Goal: Transaction & Acquisition: Purchase product/service

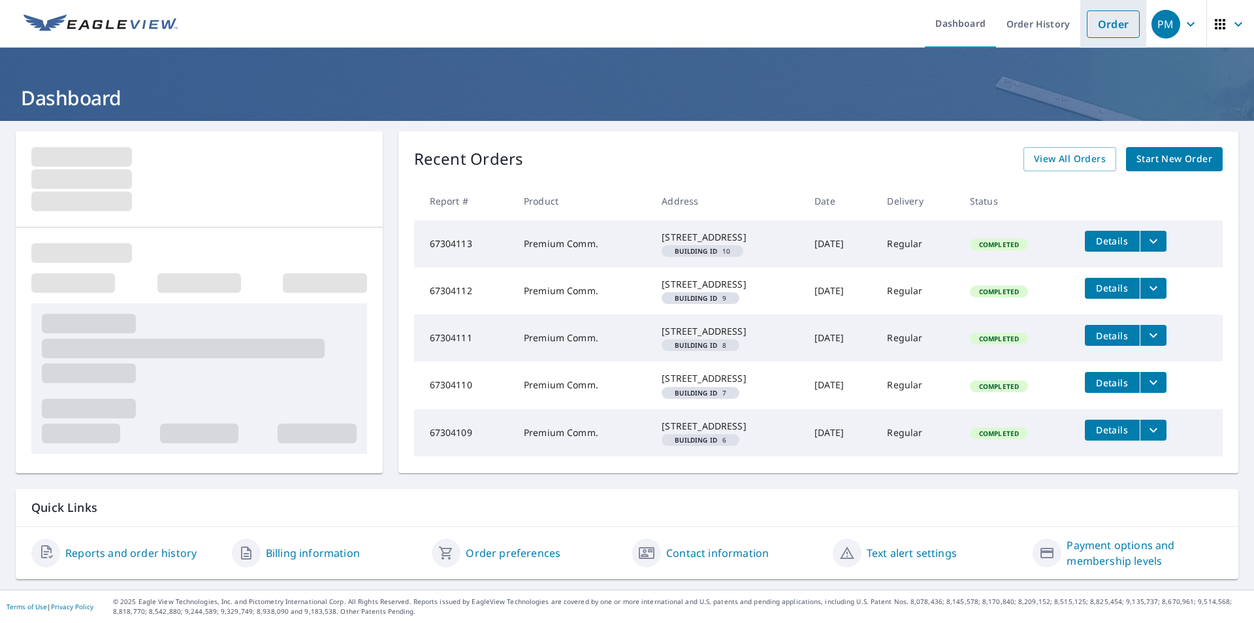
click at [1107, 34] on link "Order" at bounding box center [1113, 23] width 53 height 27
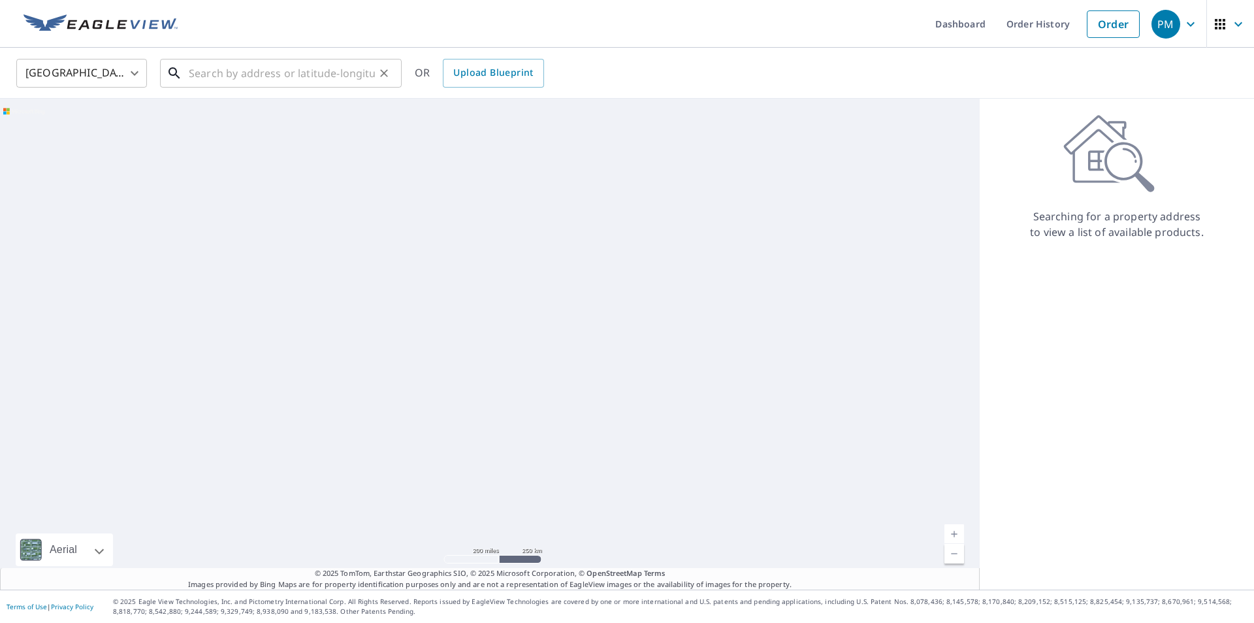
click at [329, 77] on input "text" at bounding box center [282, 73] width 186 height 37
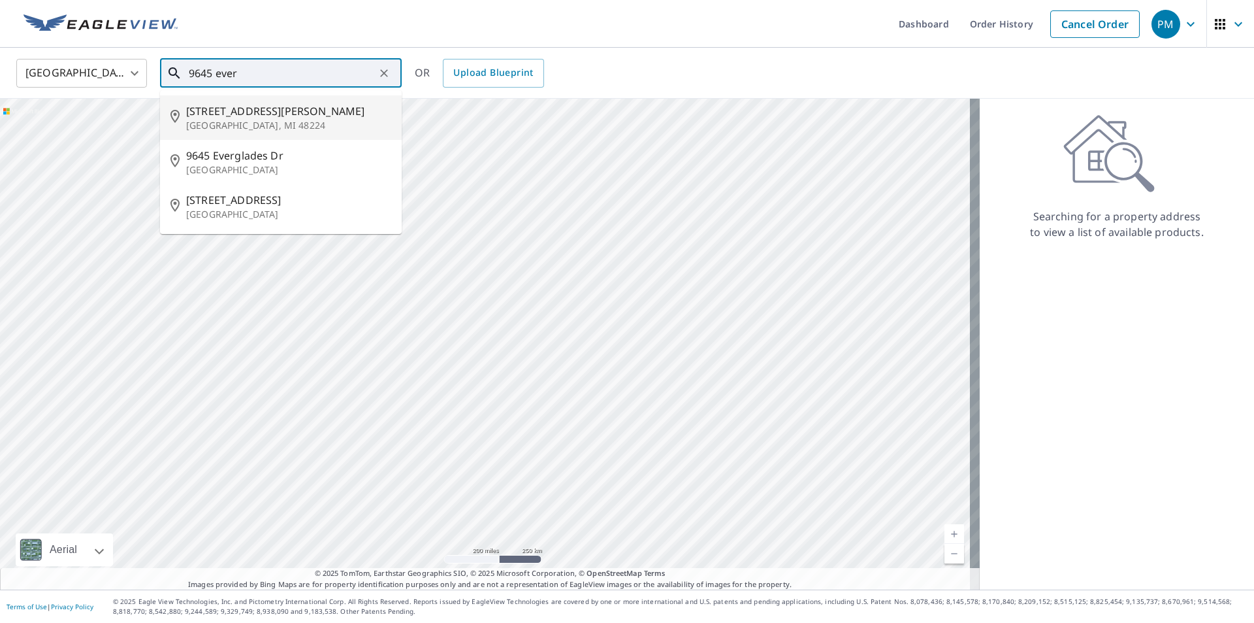
click at [265, 120] on p "[GEOGRAPHIC_DATA], MI 48224" at bounding box center [288, 125] width 205 height 13
type input "[STREET_ADDRESS][PERSON_NAME]"
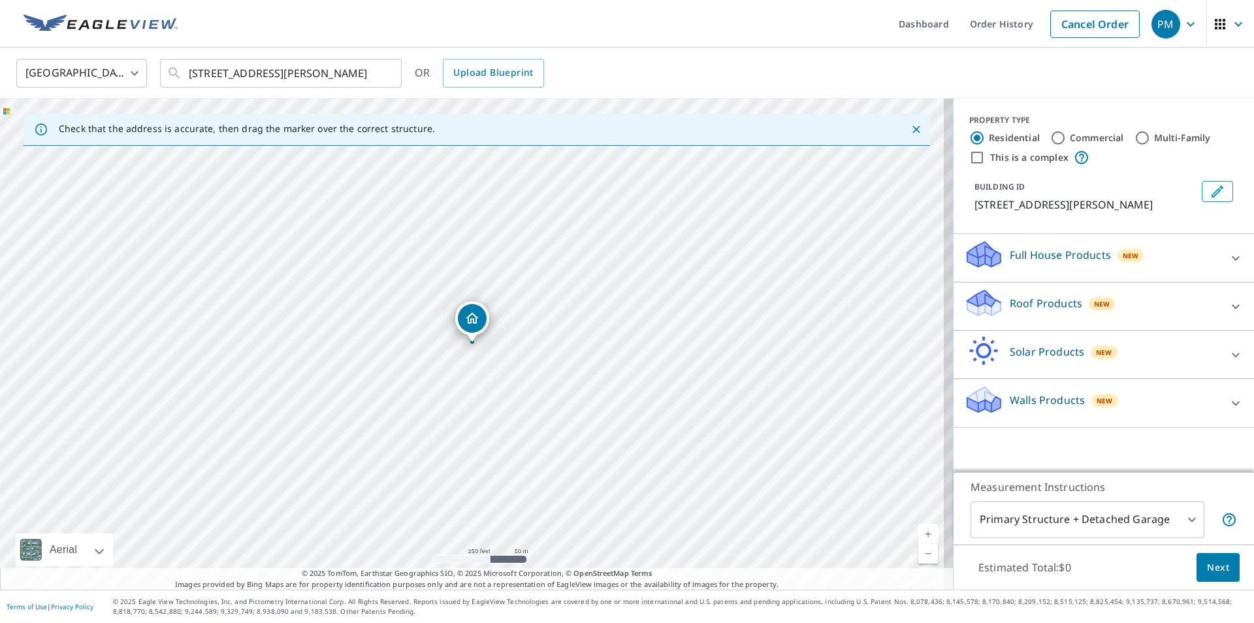
click at [1177, 302] on div "Roof Products New" at bounding box center [1092, 305] width 256 height 37
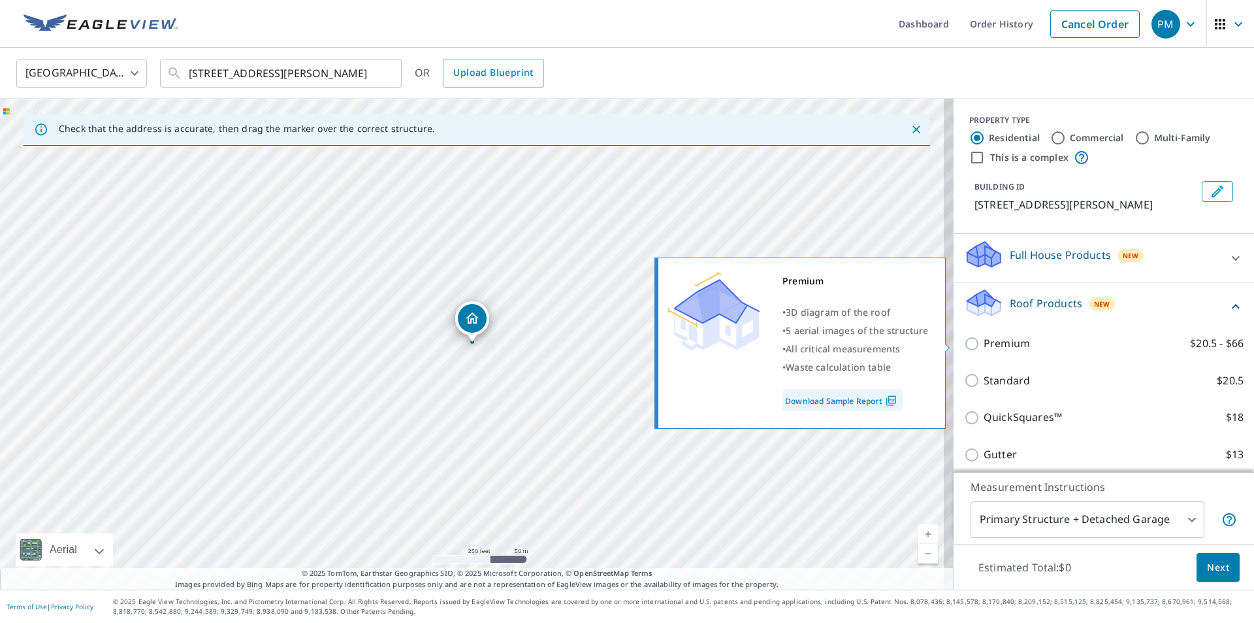
click at [964, 340] on input "Premium $20.5 - $66" at bounding box center [974, 344] width 20 height 16
checkbox input "true"
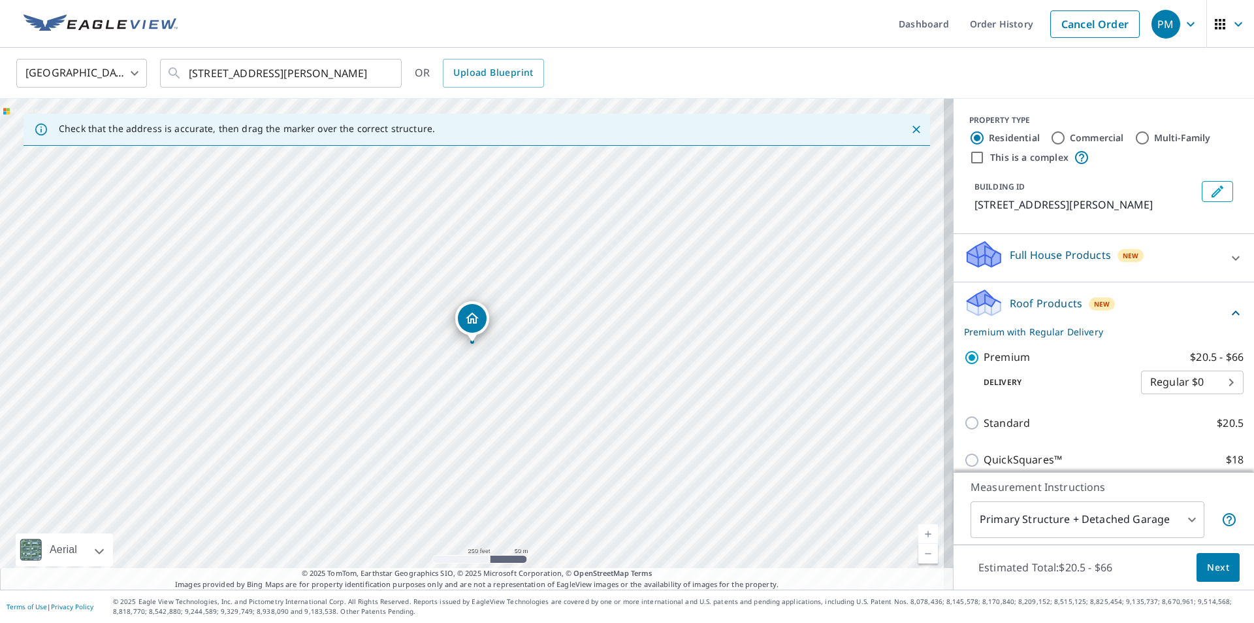
click at [1210, 568] on span "Next" at bounding box center [1218, 567] width 22 height 16
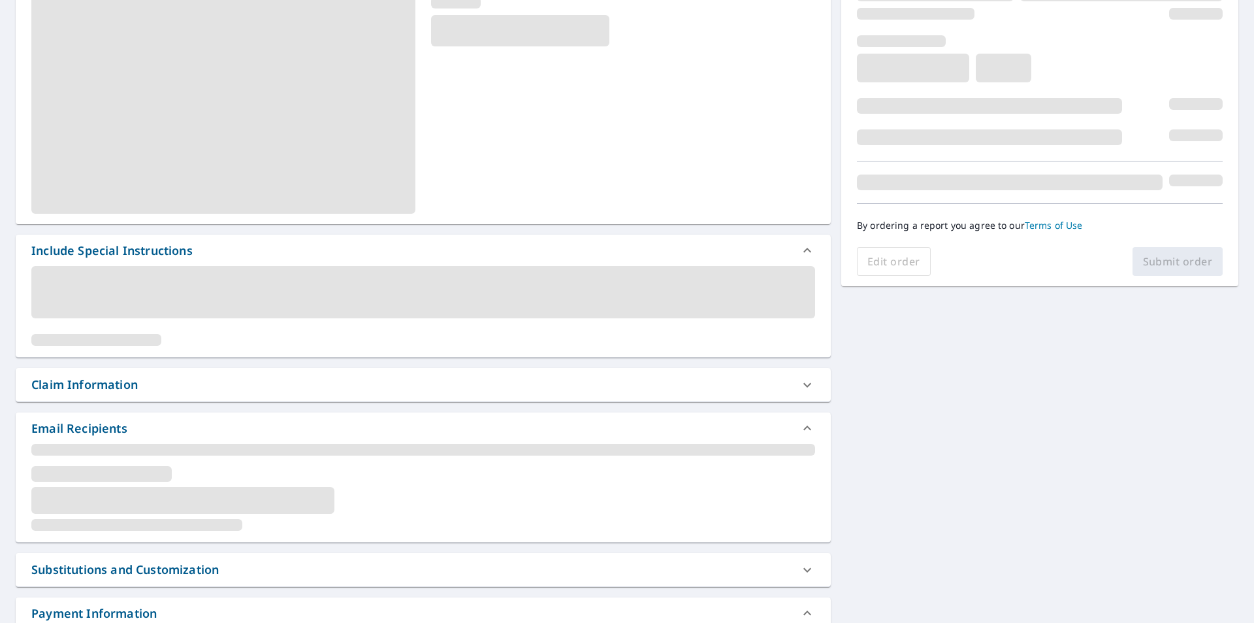
scroll to position [196, 0]
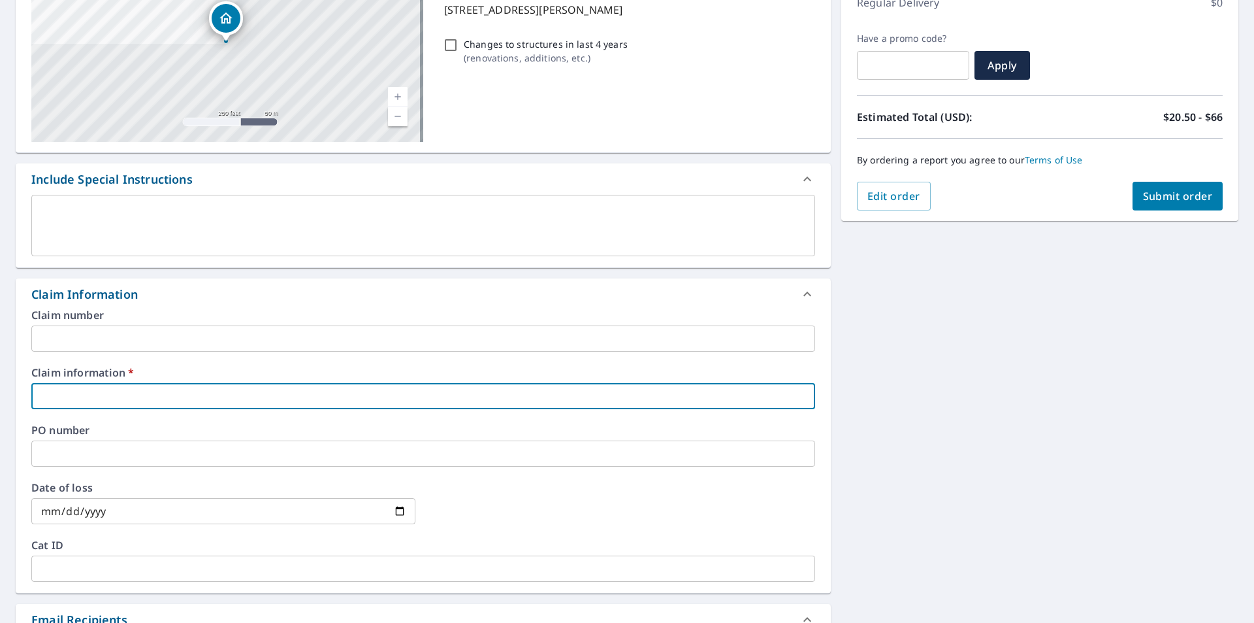
click at [185, 407] on input "text" at bounding box center [423, 396] width 784 height 26
type input "C"
checkbox input "true"
type input "Ce"
checkbox input "true"
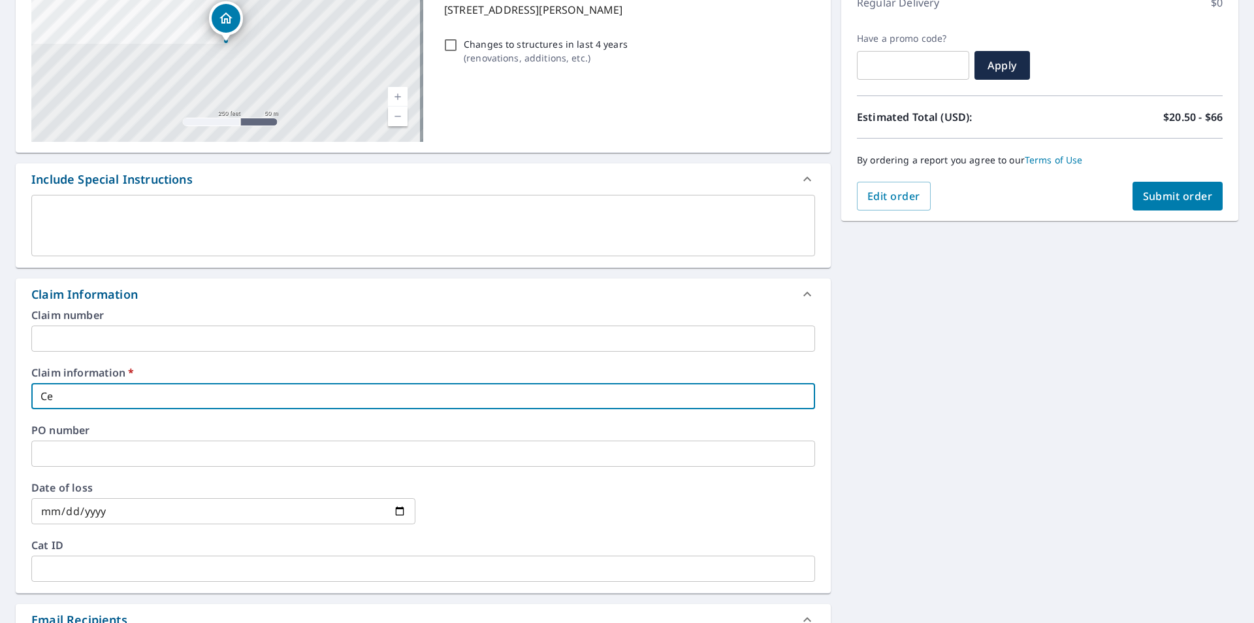
type input "Cer"
checkbox input "true"
type input "Cerb"
checkbox input "true"
click at [95, 385] on input "Cerb" at bounding box center [423, 396] width 784 height 26
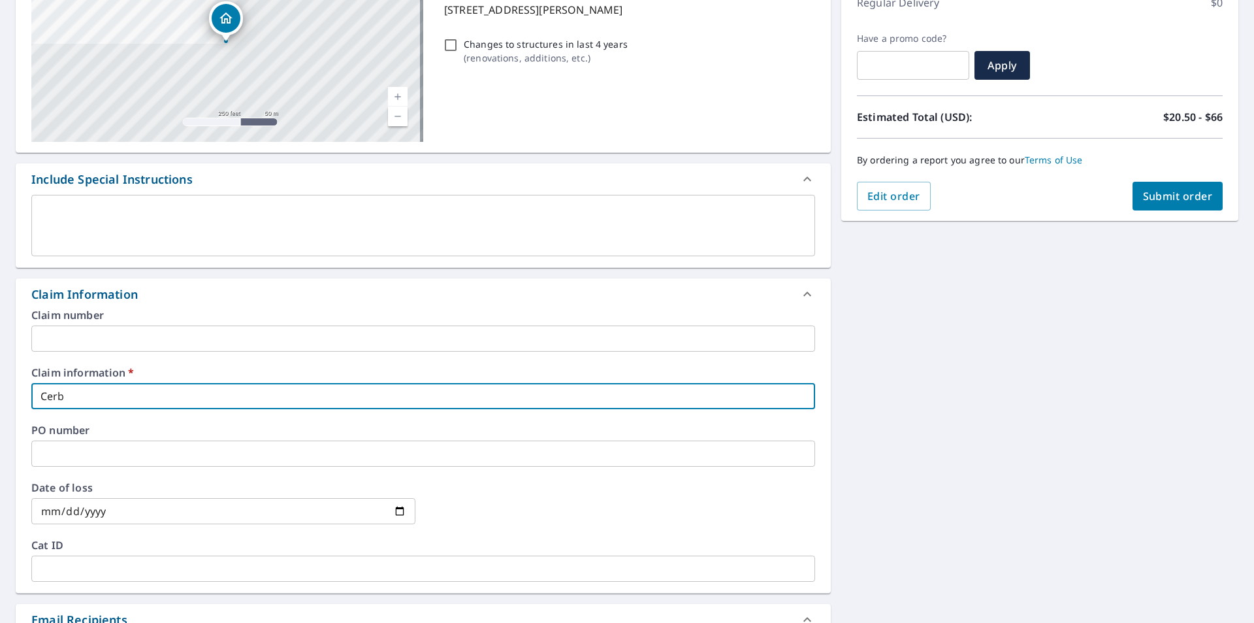
type input "Cerbe"
checkbox input "true"
type input "Cerber"
checkbox input "true"
type input "Cerberu"
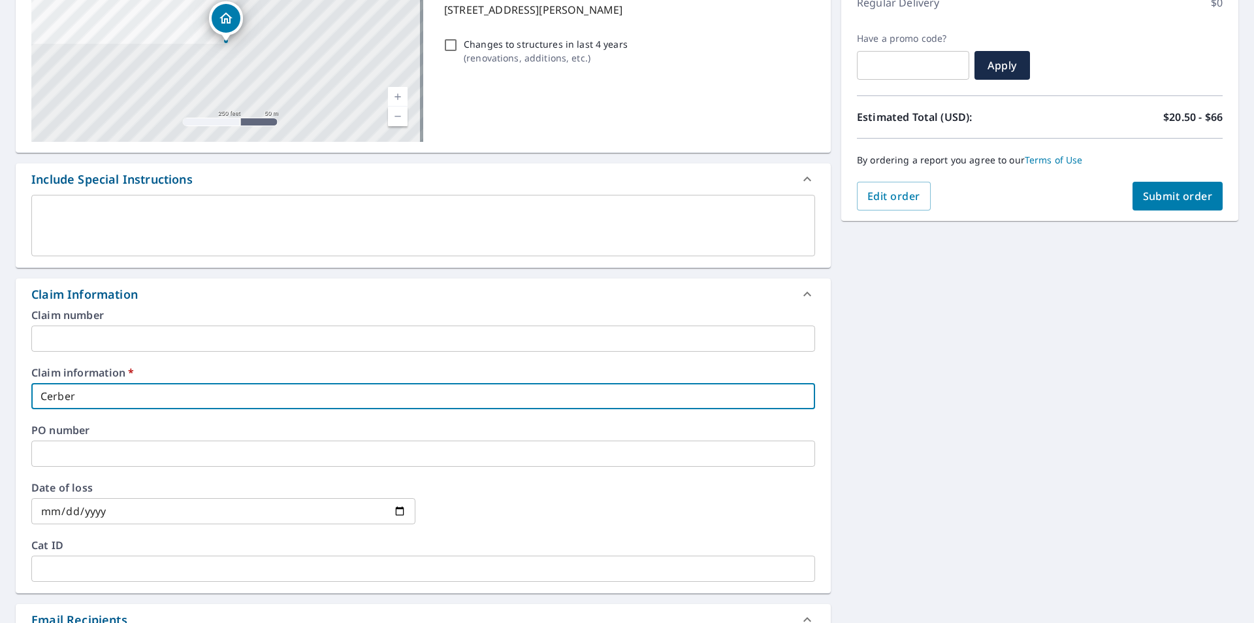
checkbox input "true"
type input "Cerberus"
checkbox input "true"
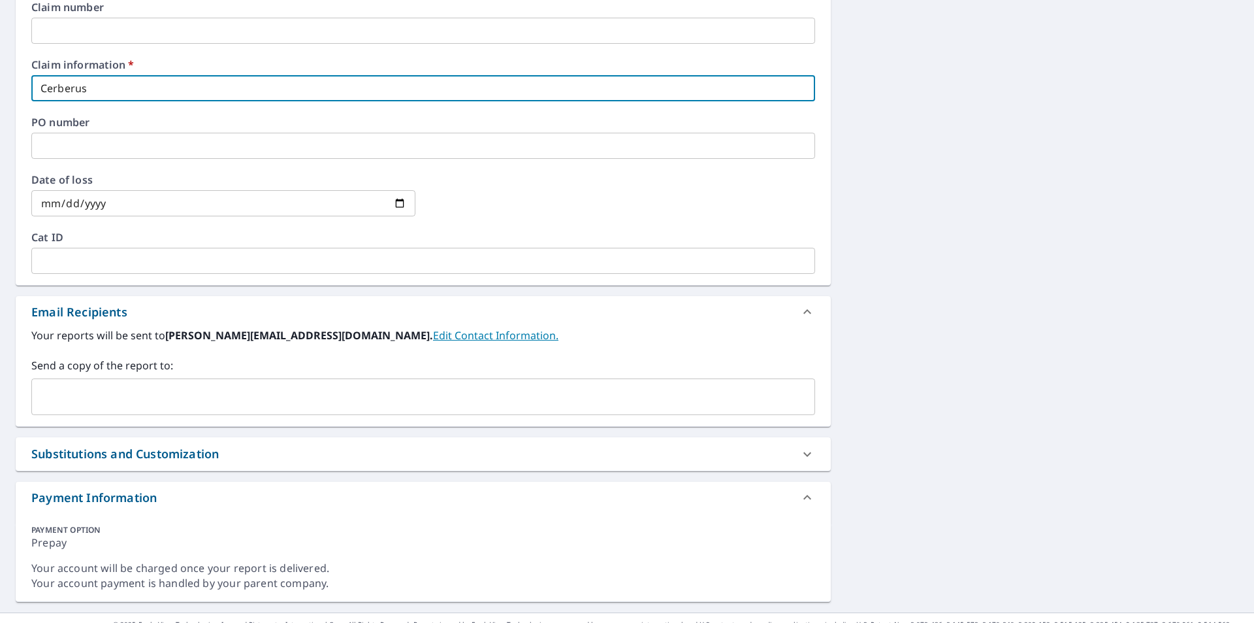
scroll to position [527, 0]
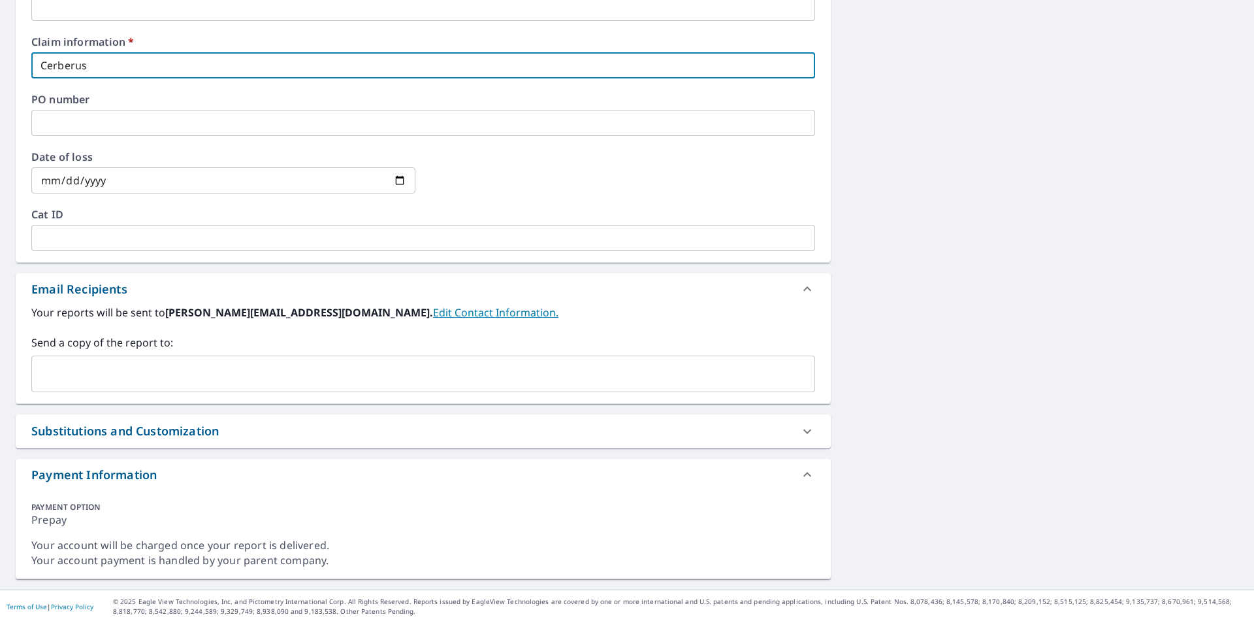
type input "Cerberus"
click at [262, 382] on input "text" at bounding box center [413, 373] width 753 height 25
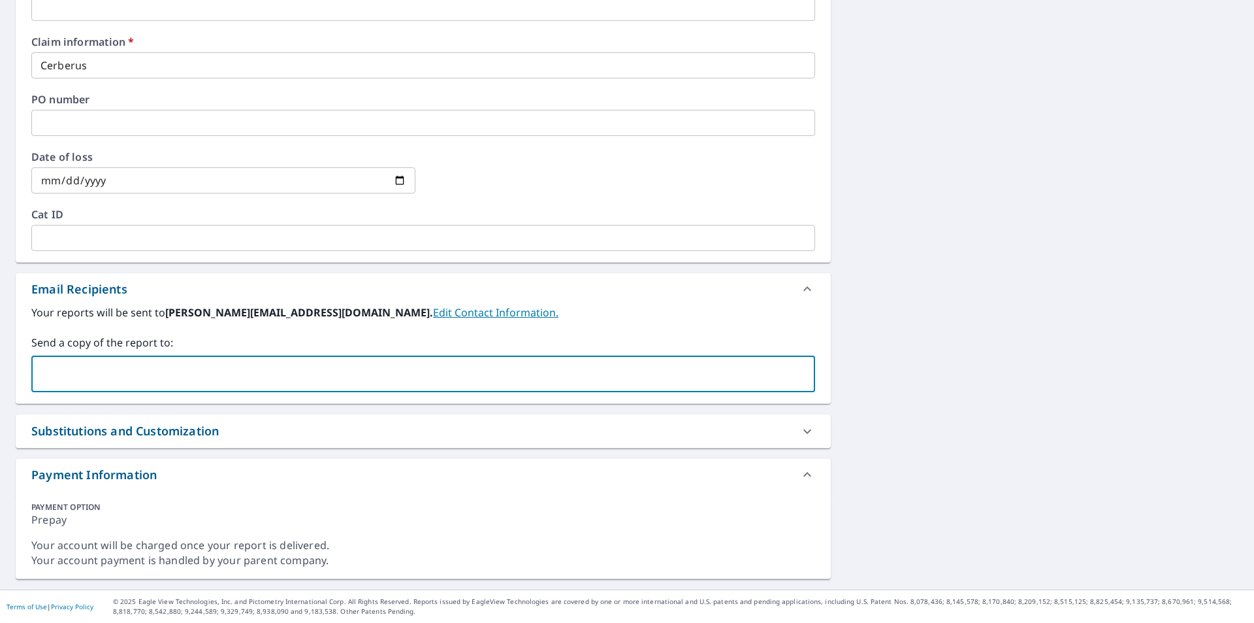
type input "[PERSON_NAME][EMAIL_ADDRESS][PERSON_NAME][DOMAIN_NAME]"
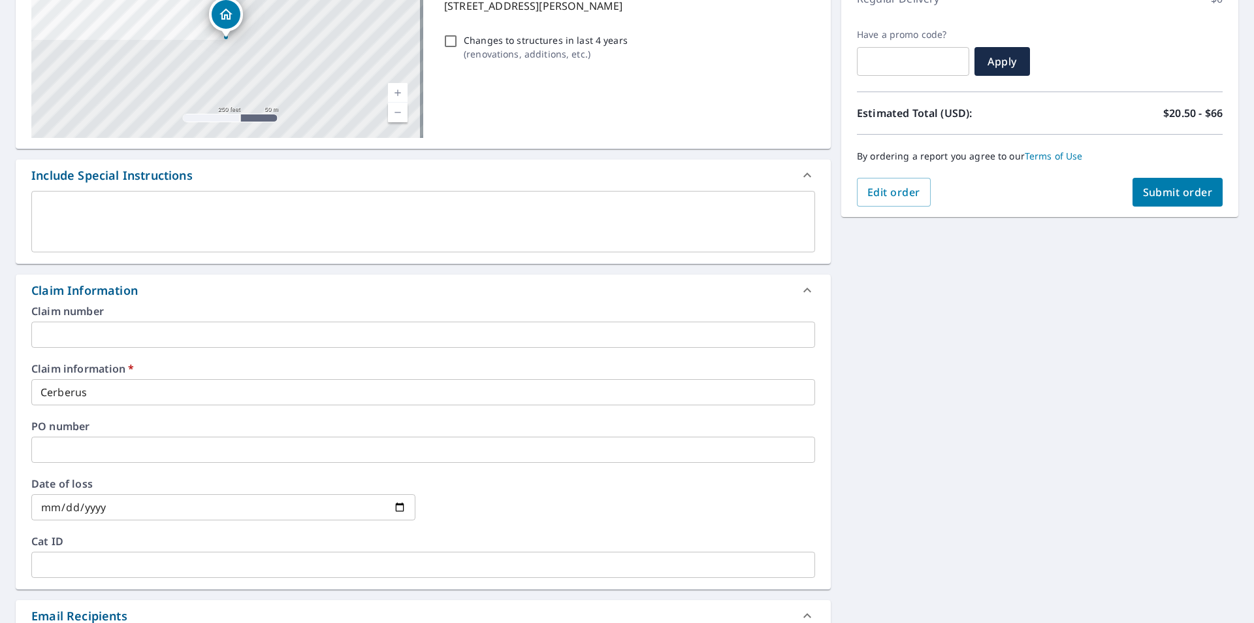
scroll to position [69, 0]
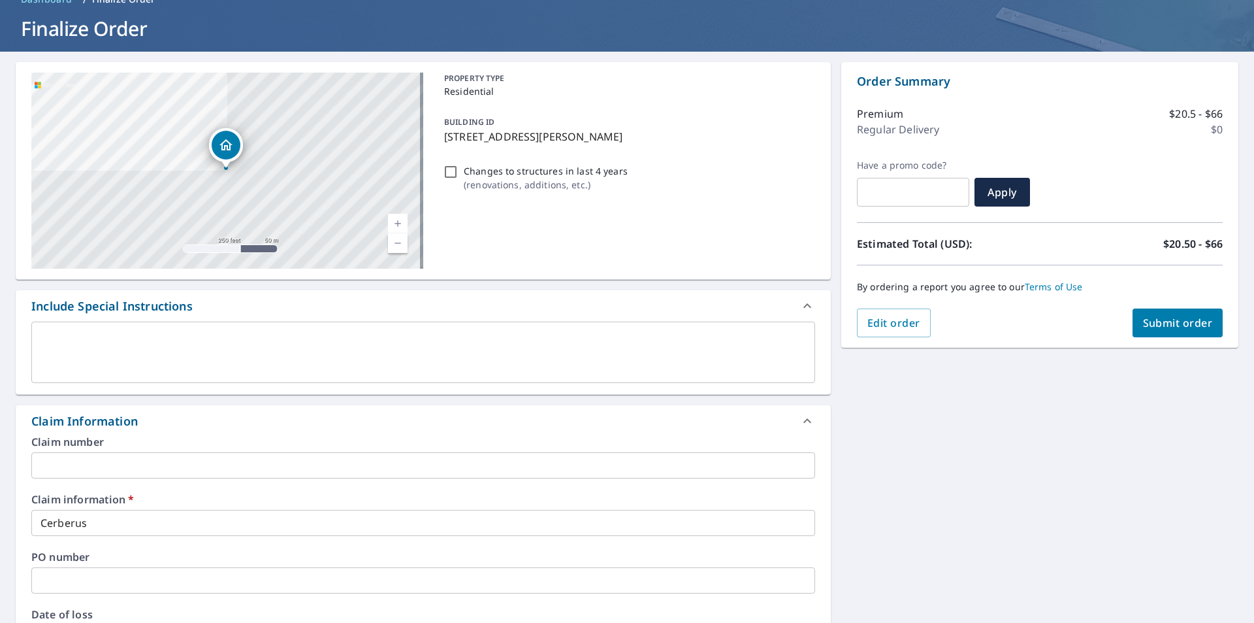
click at [1154, 321] on span "Submit order" at bounding box center [1178, 323] width 70 height 14
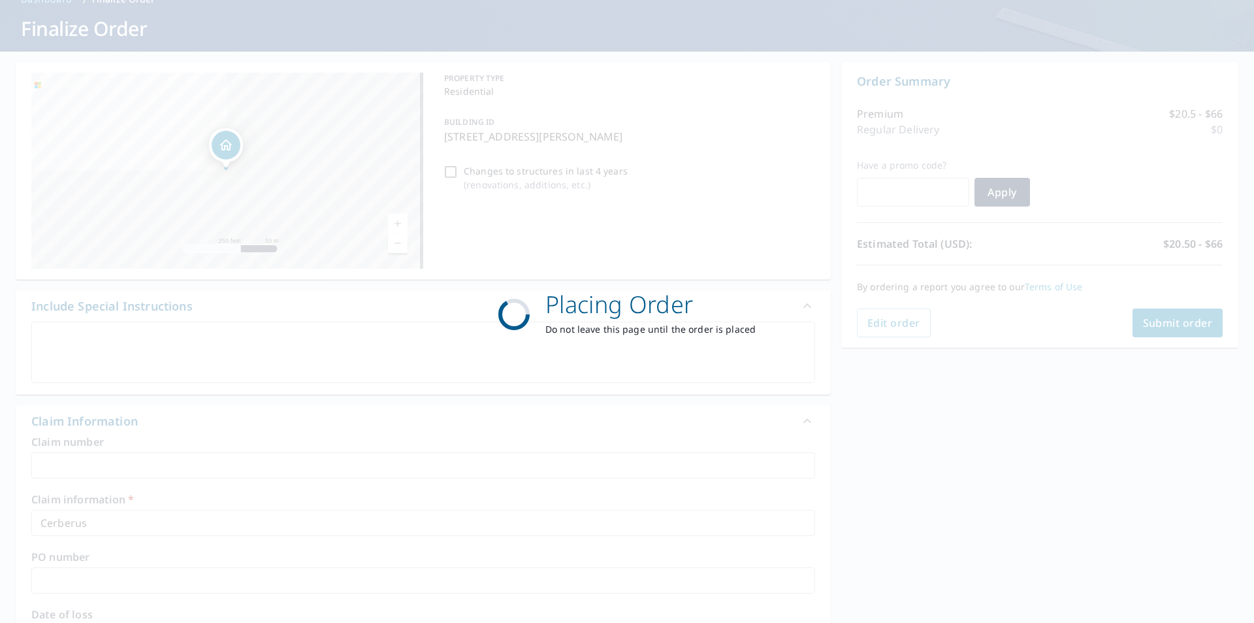
checkbox input "true"
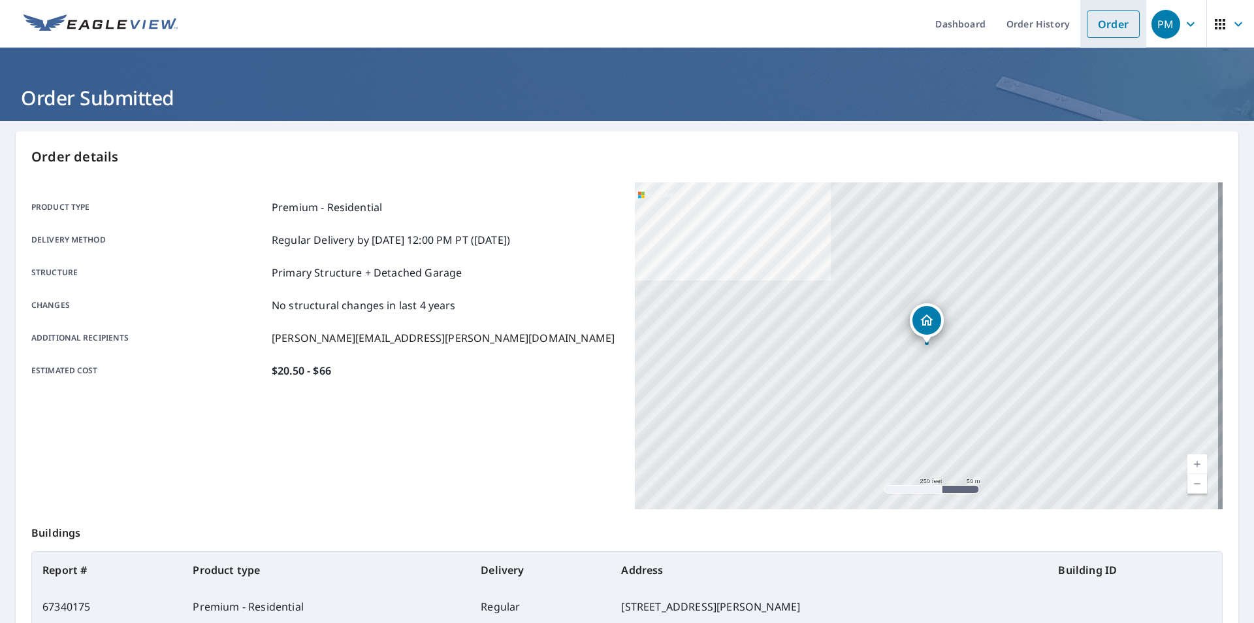
click at [1089, 30] on link "Order" at bounding box center [1113, 23] width 53 height 27
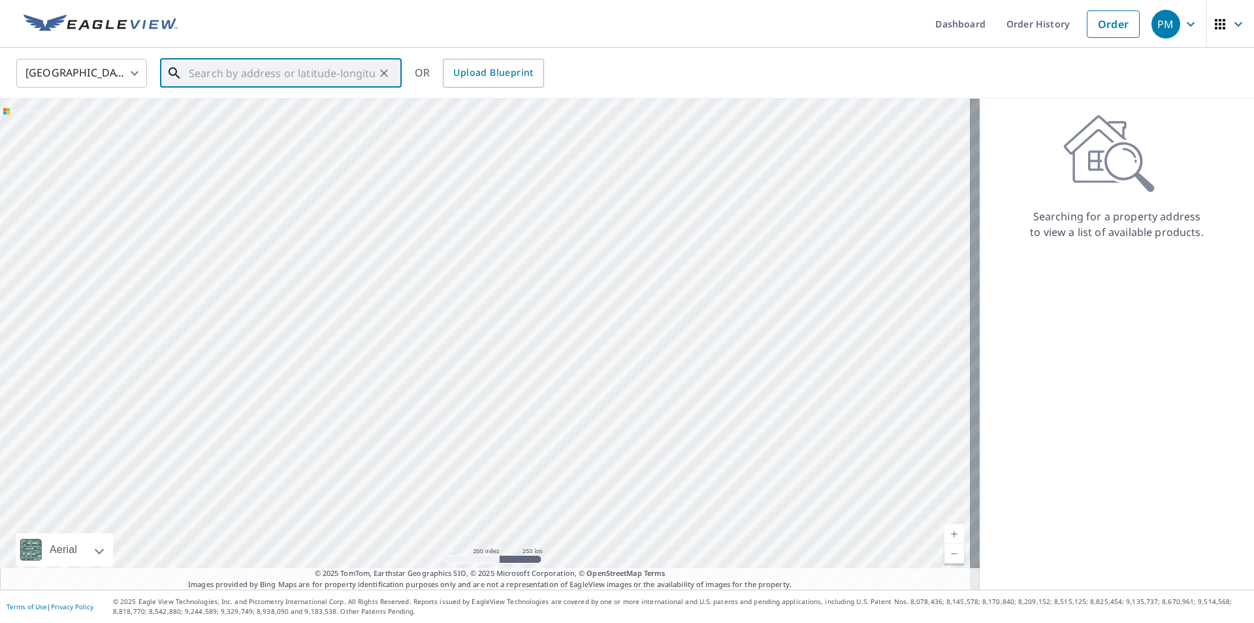
click at [323, 82] on input "text" at bounding box center [282, 73] width 186 height 37
click at [295, 127] on p "[GEOGRAPHIC_DATA]" at bounding box center [288, 125] width 205 height 13
type input "[STREET_ADDRESS]"
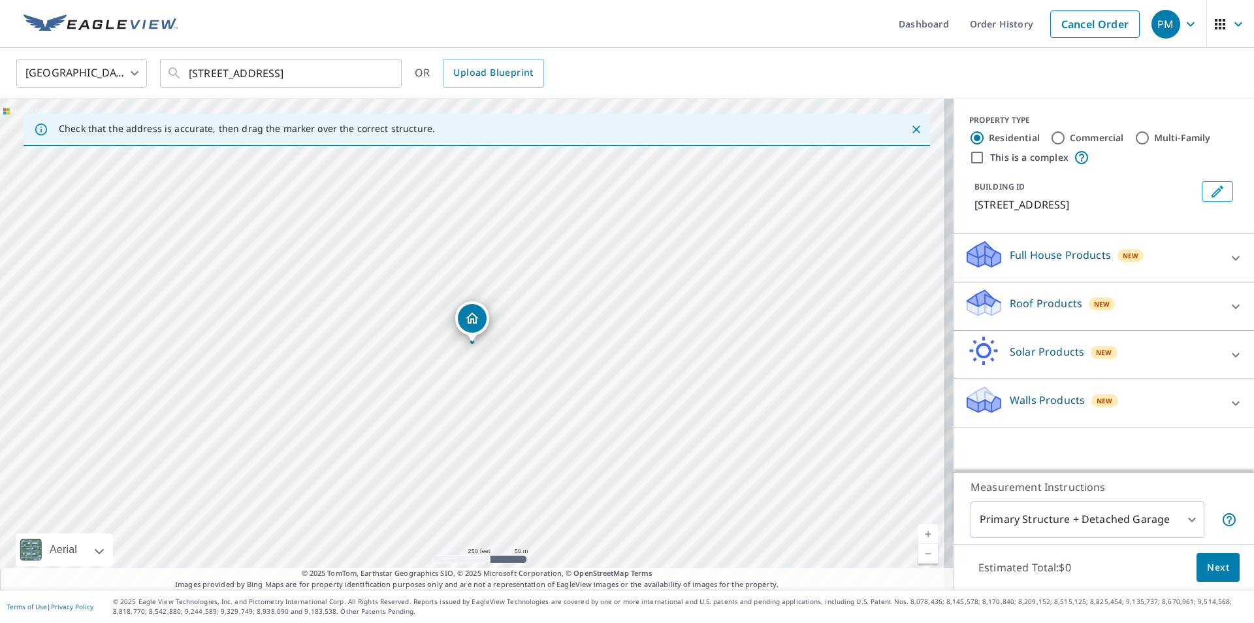
click at [1201, 316] on div "Roof Products New" at bounding box center [1092, 305] width 256 height 37
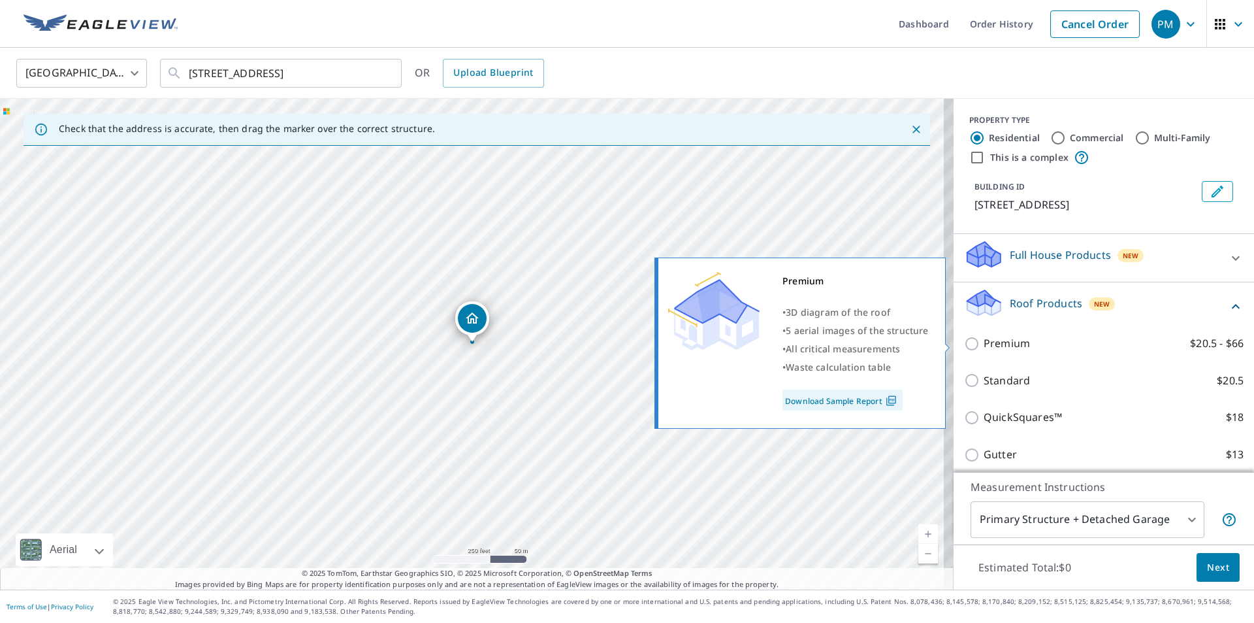
click at [964, 342] on input "Premium $20.5 - $66" at bounding box center [974, 344] width 20 height 16
checkbox input "true"
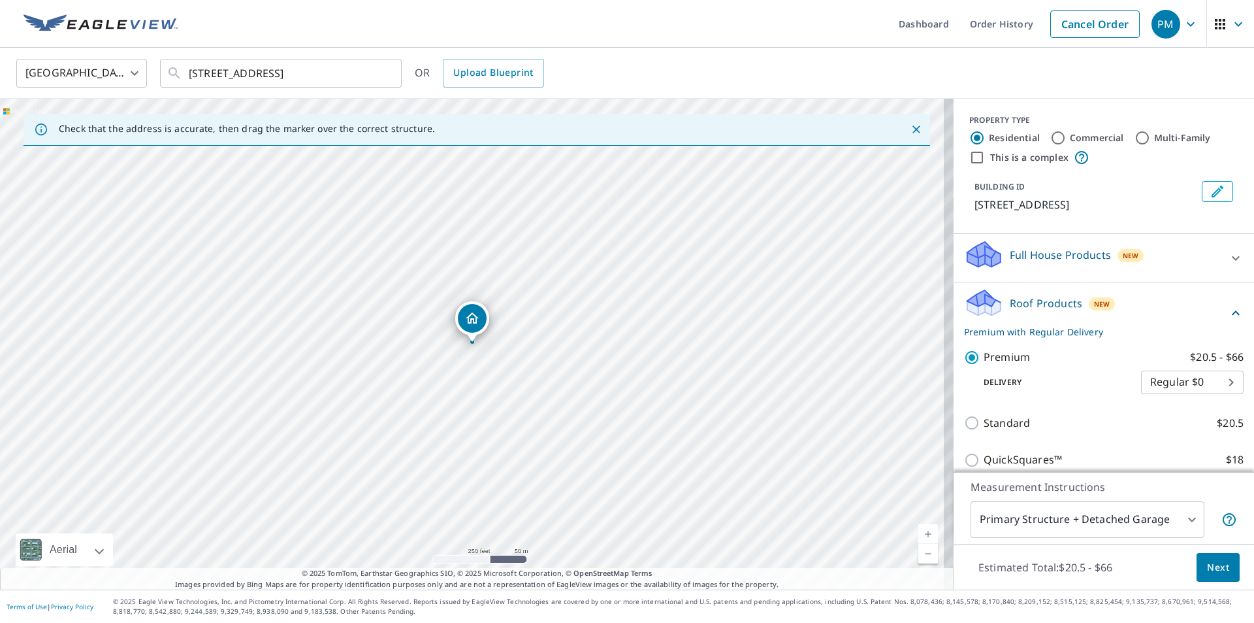
click at [1211, 573] on span "Next" at bounding box center [1218, 567] width 22 height 16
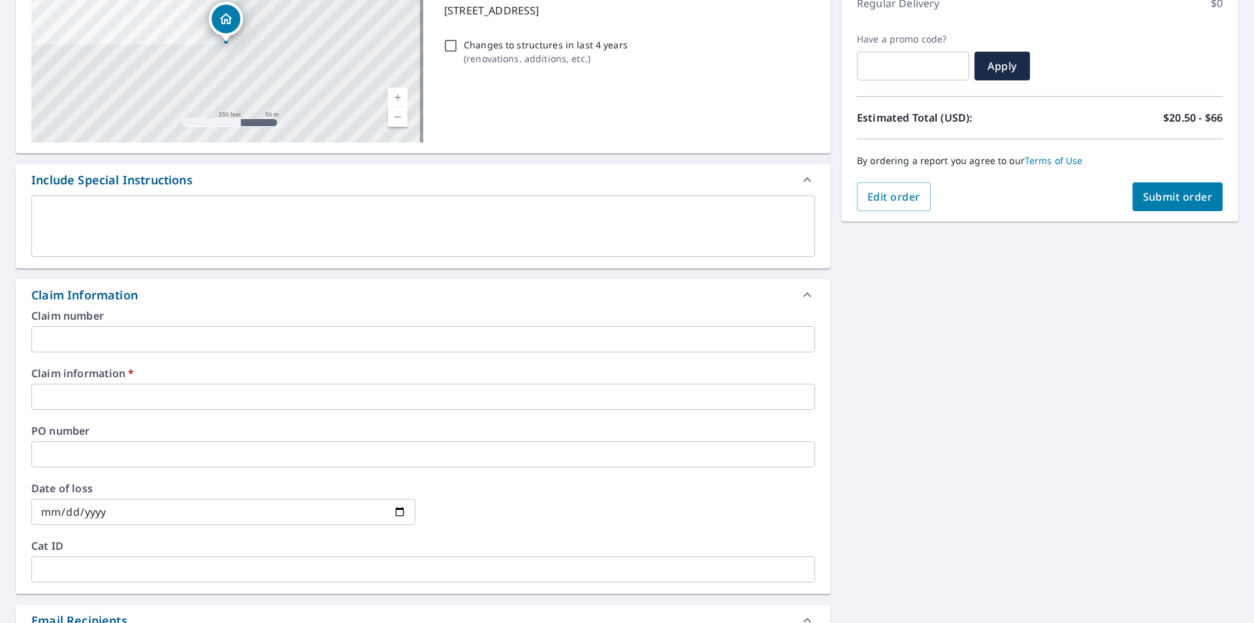
scroll to position [196, 0]
click at [174, 391] on input "text" at bounding box center [423, 396] width 784 height 26
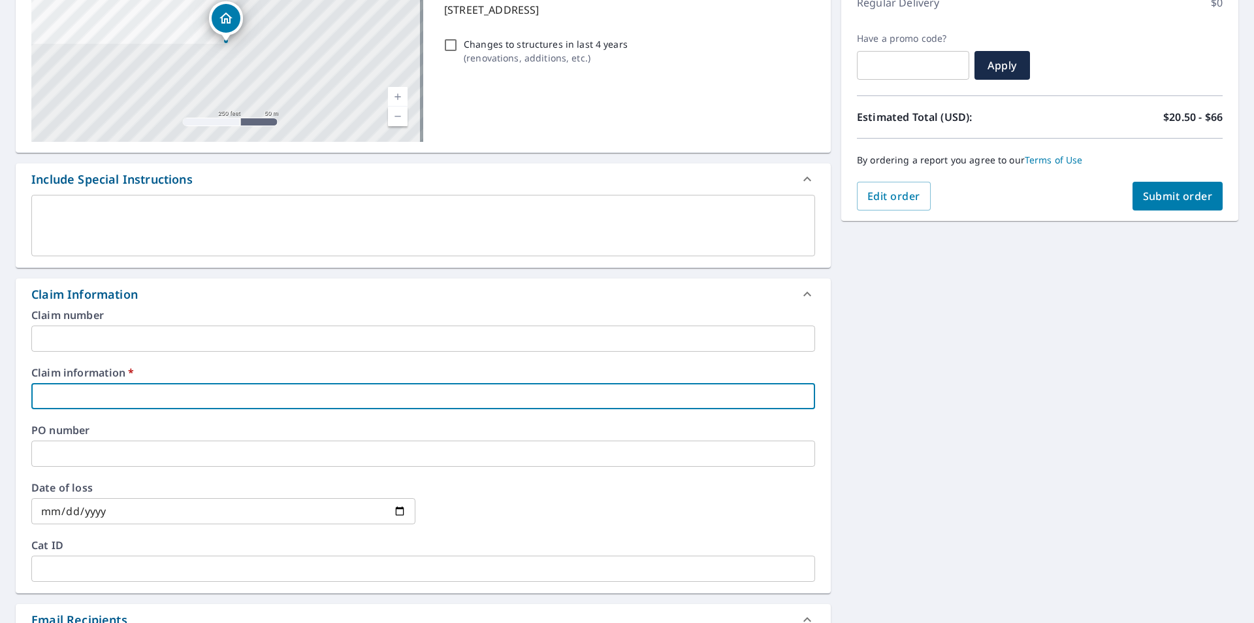
type input "Cerberus"
checkbox input "true"
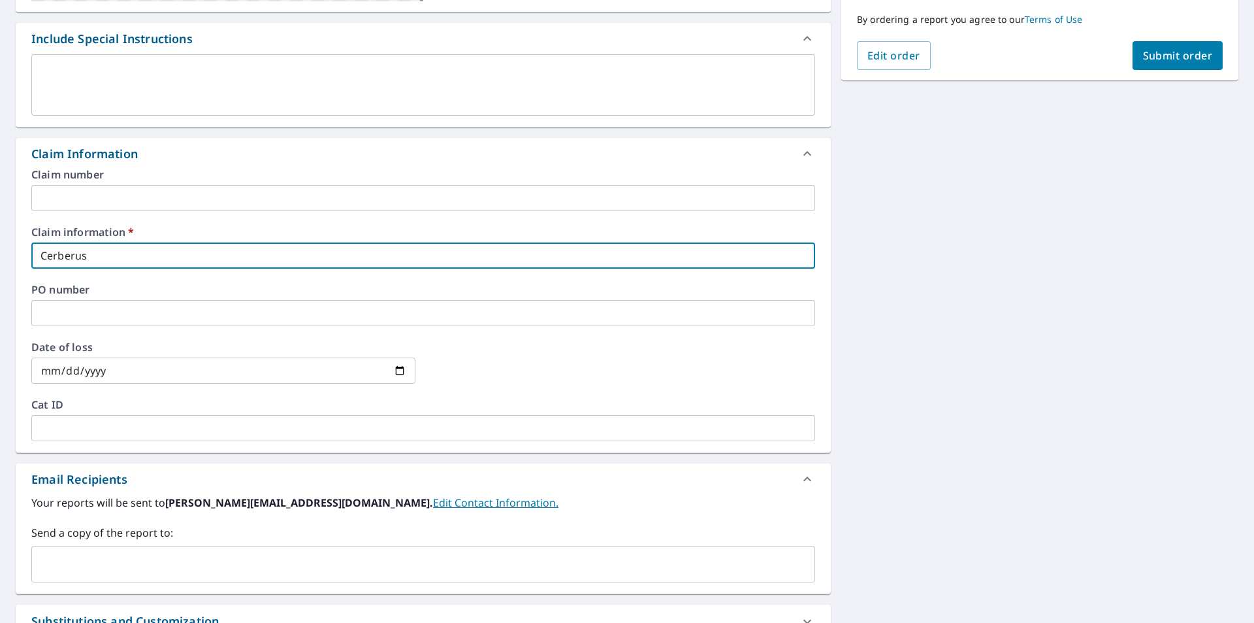
scroll to position [457, 0]
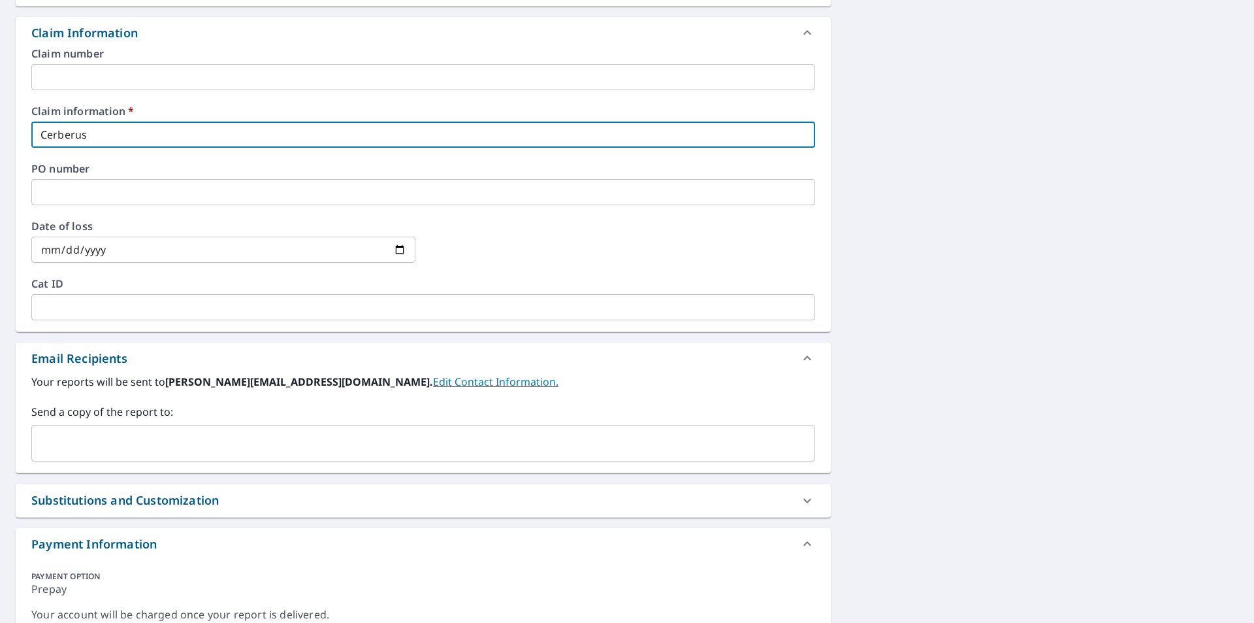
click at [169, 447] on input "text" at bounding box center [413, 443] width 753 height 25
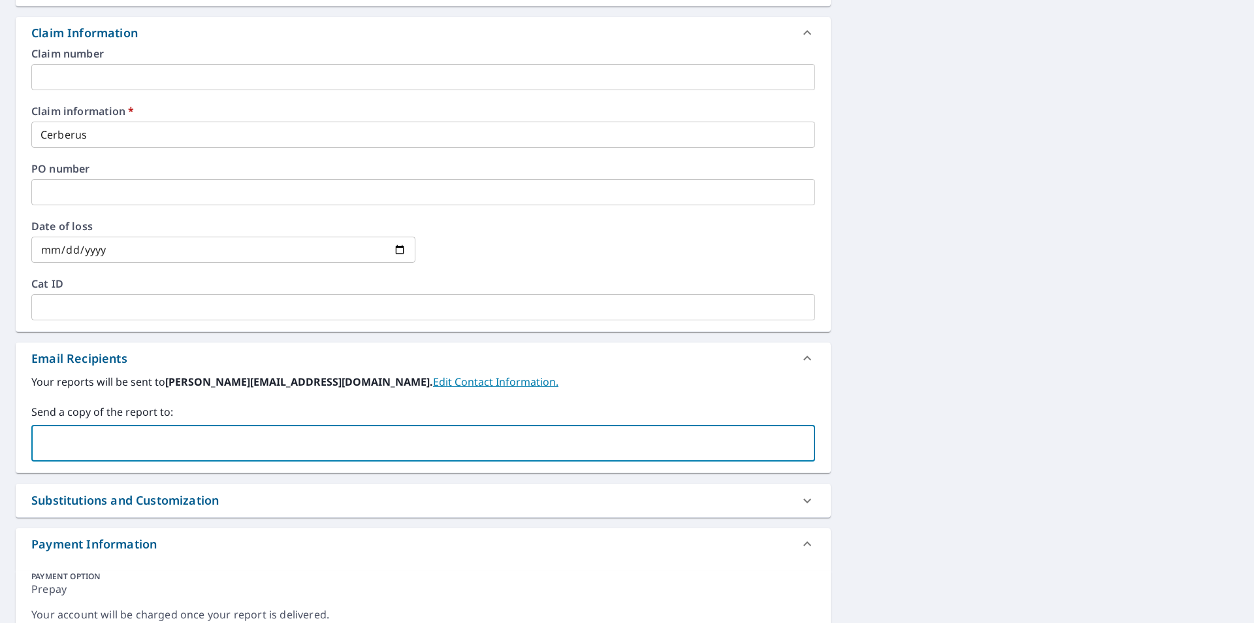
type input "[PERSON_NAME][EMAIL_ADDRESS][PERSON_NAME][DOMAIN_NAME]"
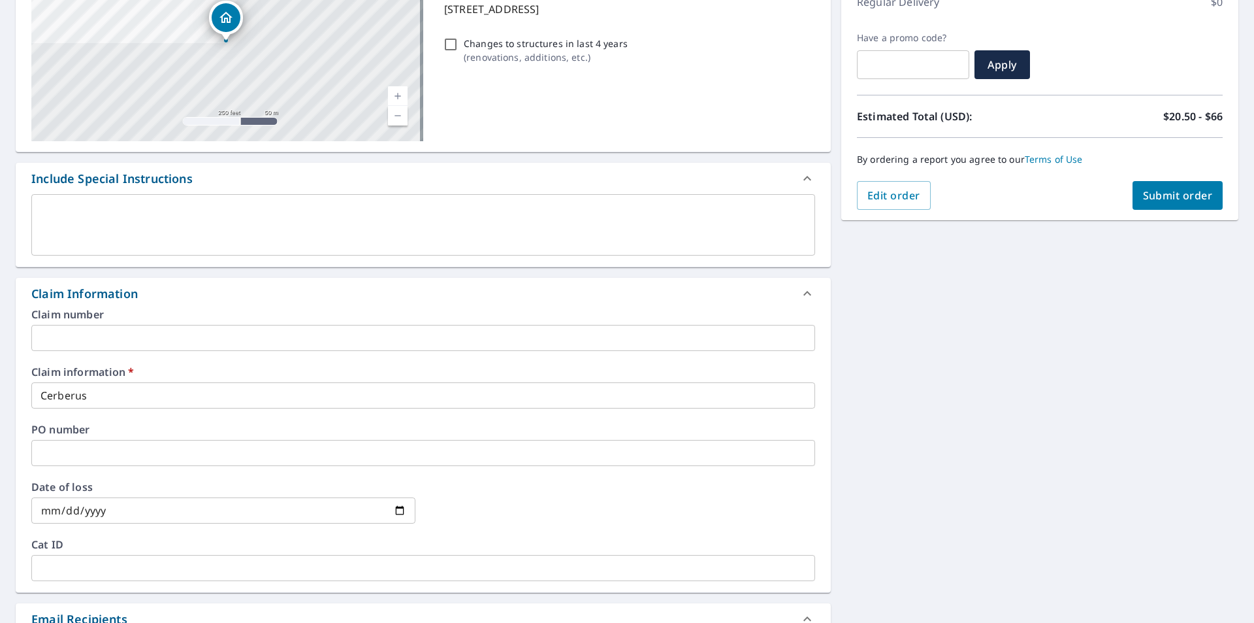
scroll to position [196, 0]
click at [1167, 198] on span "Submit order" at bounding box center [1178, 196] width 70 height 14
checkbox input "true"
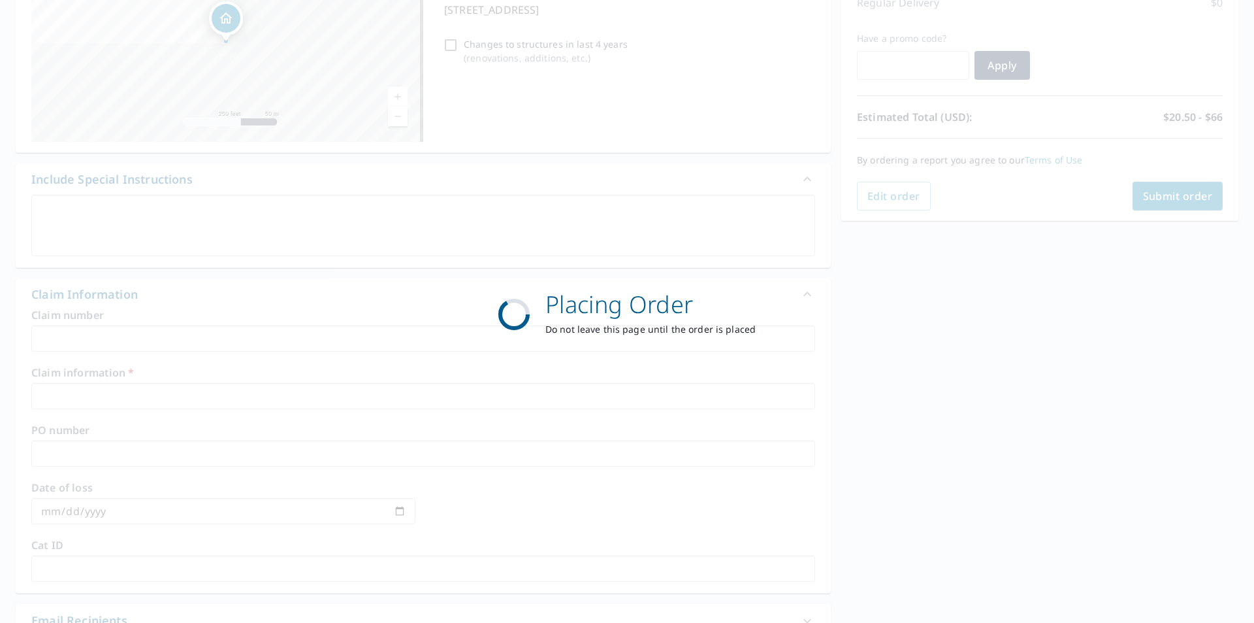
scroll to position [146, 0]
